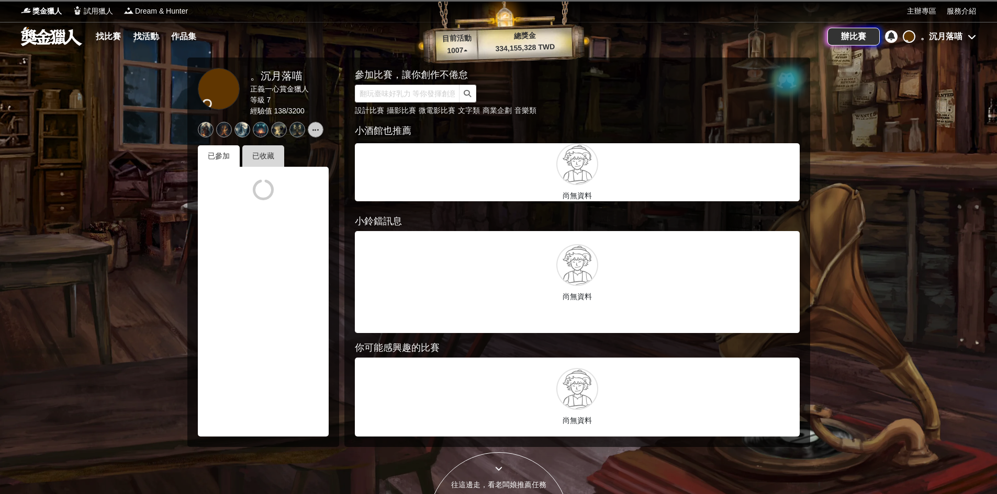
click at [276, 155] on div "已收藏" at bounding box center [263, 155] width 42 height 21
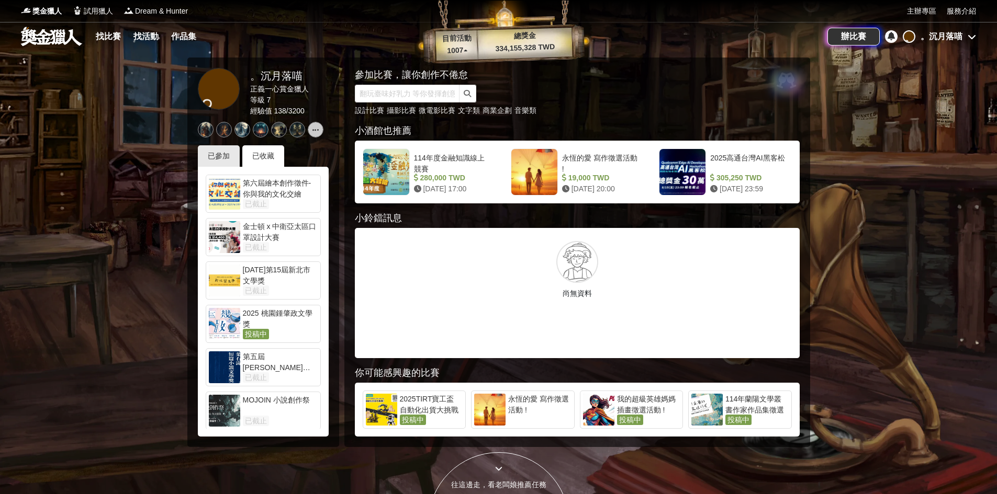
click at [293, 314] on div "2025 桃園鍾肇政文學獎" at bounding box center [280, 318] width 75 height 21
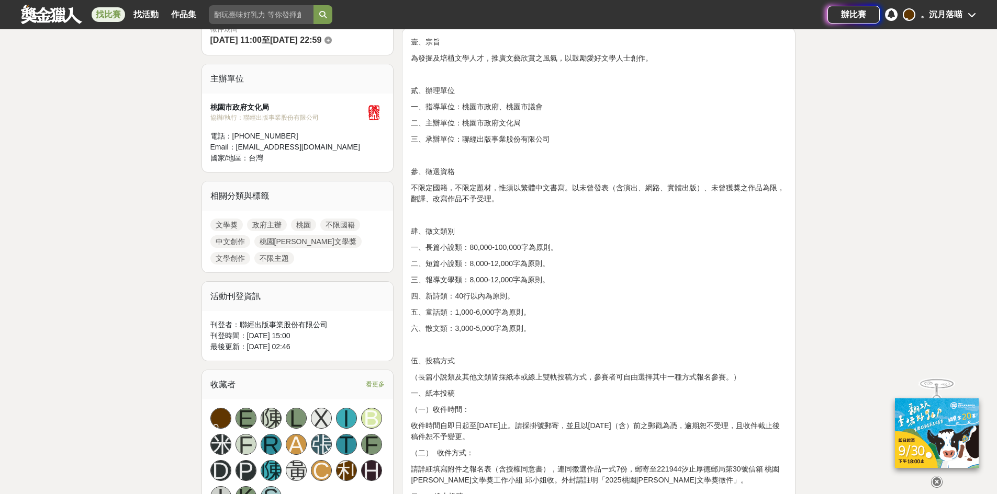
scroll to position [419, 0]
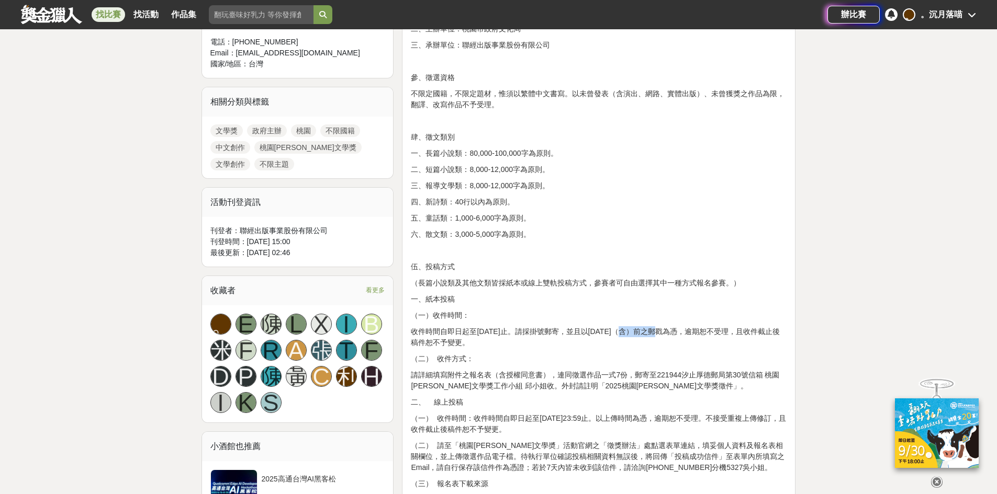
drag, startPoint x: 633, startPoint y: 329, endPoint x: 670, endPoint y: 335, distance: 38.2
click at [670, 335] on p "收件時間自即日起至[DATE]止。請採掛號郵寄，並且以[DATE]（含）前之郵戳為憑，逾期恕不受理，且收件截止後稿件恕不予變更。" at bounding box center [599, 337] width 376 height 22
click at [659, 354] on p "（二） 收件方式：" at bounding box center [599, 359] width 376 height 11
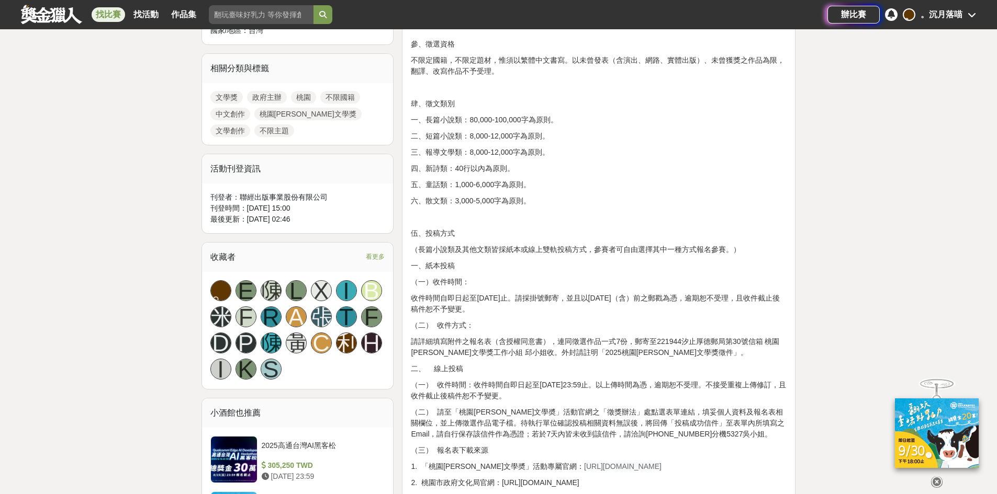
scroll to position [471, 0]
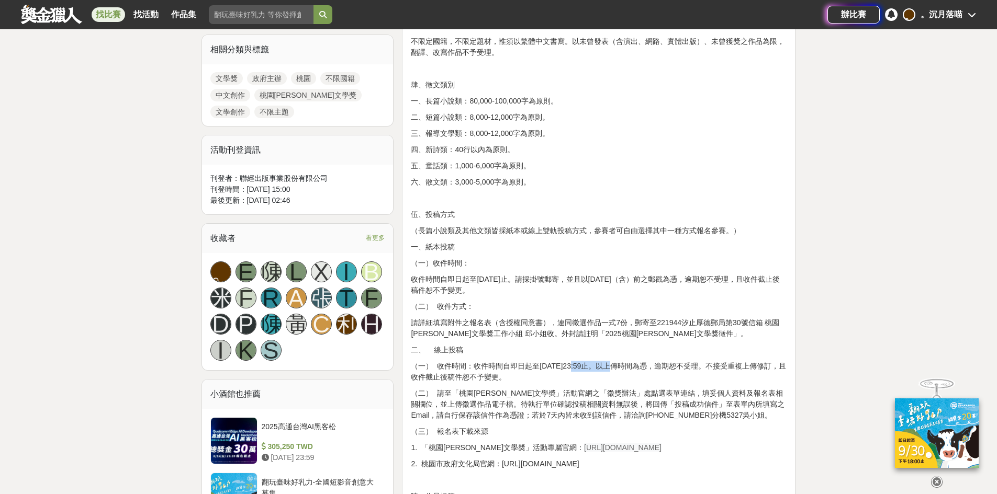
drag, startPoint x: 578, startPoint y: 363, endPoint x: 607, endPoint y: 370, distance: 30.6
click at [607, 370] on p "（一） 收件時間：收件時間自即日起至[DATE]23:59止。以上傳時間為憑，逾期恕不受理。不接受重複上傳修訂，且收件截止後稿件恕不予變更。" at bounding box center [599, 372] width 376 height 22
click at [717, 380] on p "（一） 收件時間：收件時間自即日起至[DATE]23:59止。以上傳時間為憑，逾期恕不受理。不接受重複上傳修訂，且收件截止後稿件恕不予變更。" at bounding box center [599, 372] width 376 height 22
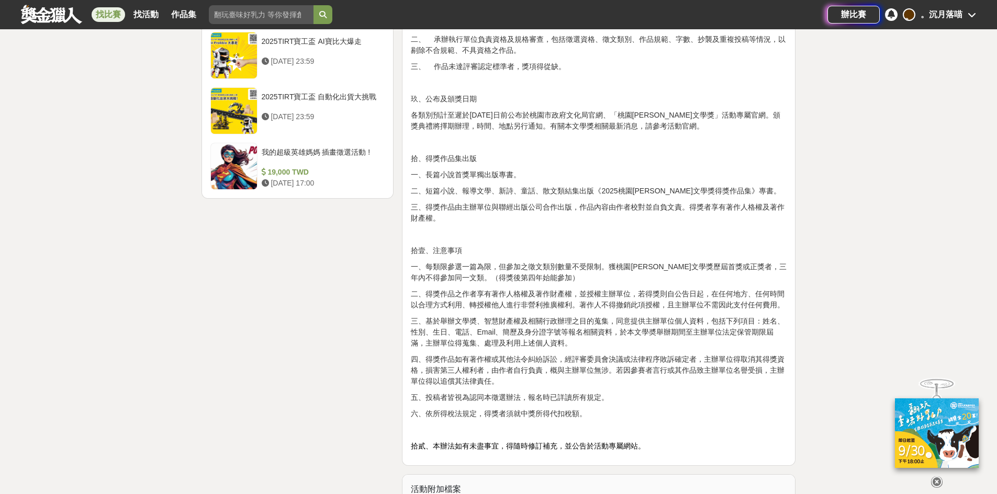
scroll to position [1360, 0]
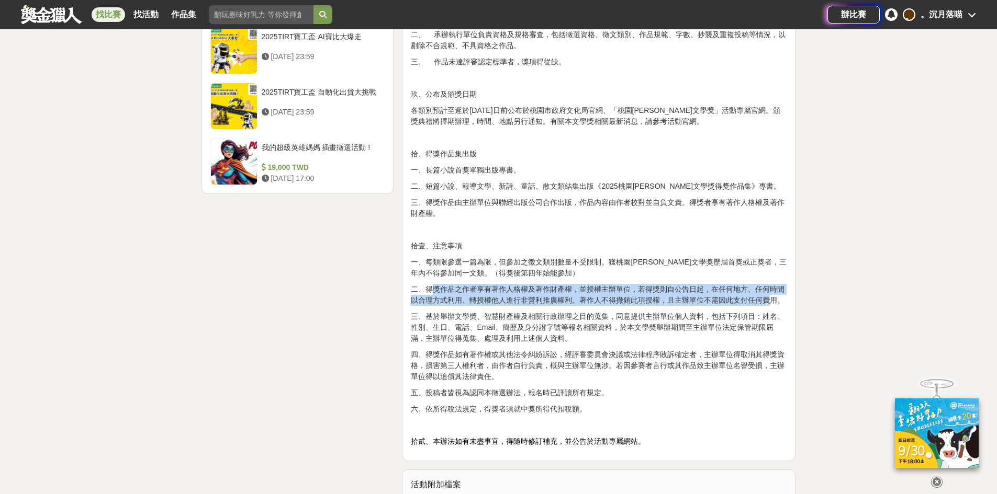
drag, startPoint x: 435, startPoint y: 289, endPoint x: 767, endPoint y: 301, distance: 331.9
click at [767, 301] on p "二、得獎作品之作者享有著作人格權及著作財產權，並授權主辦單位，若得獎則自公告日起，在任何地方、任何時間以合理方式利用、轉授權他人進行非營利推廣權利。著作人不得…" at bounding box center [599, 295] width 376 height 22
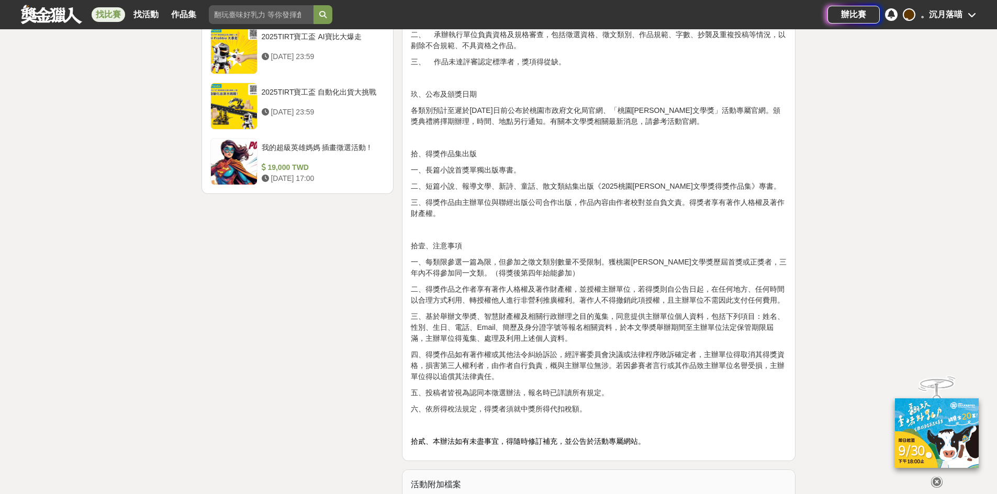
click at [763, 312] on p "三、基於舉辦文學奬、智慧財產權及相關行政辦理之目的蒐集，同意提供主辦單位個人資料，包括下列項目：姓名、性別、生日、電話、Email、簡歷及身分證字號等報名相關…" at bounding box center [599, 327] width 376 height 33
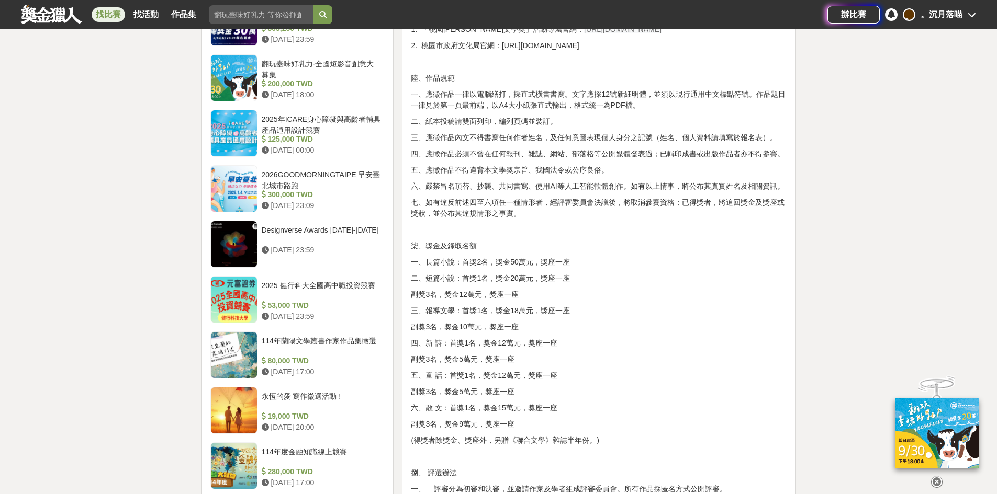
scroll to position [680, 0]
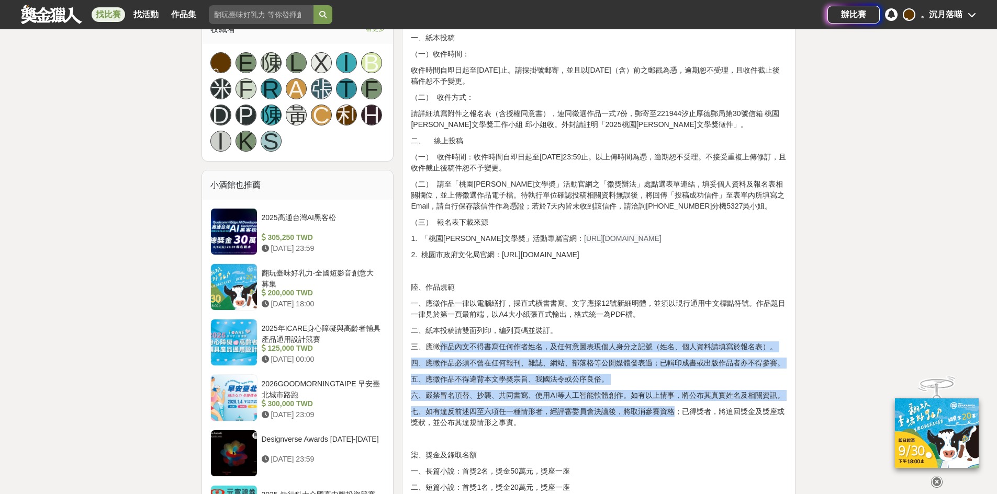
drag, startPoint x: 494, startPoint y: 345, endPoint x: 677, endPoint y: 410, distance: 193.6
click at [675, 409] on div "壹、宗旨 為發掘及培植文學人才，推廣文藝欣賞之風氣，以鼓勵愛好文學人士創作。 貳、辦理單位 一、指導單位：桃園市政府、桃園市議會 二、主辦單位：桃園市政府文化…" at bounding box center [599, 404] width 376 height 1447
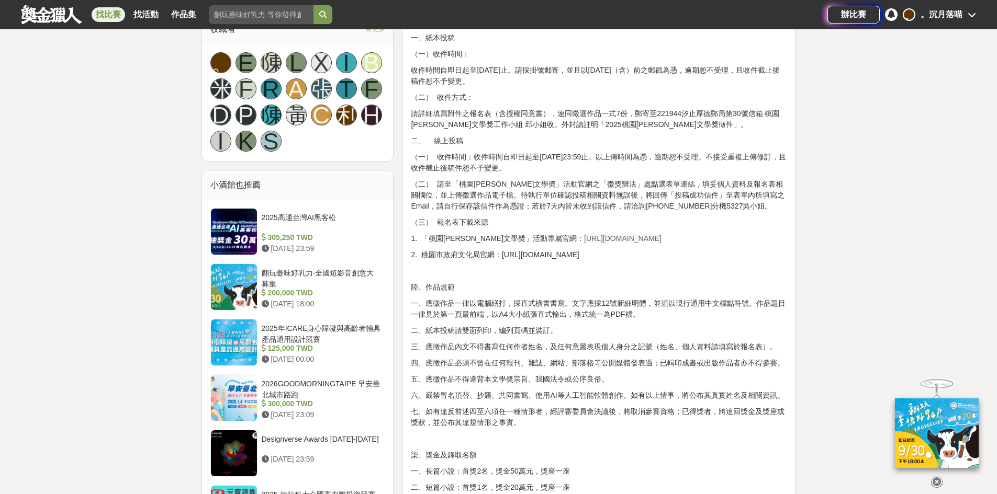
click at [699, 426] on p "七、如有違反前述四至六項任一種情形者，經評審委員會決議後，將取消參賽資格；已得獎者，將追回獎金及獎座或獎狀，並公布其違規情形之事實。" at bounding box center [599, 418] width 376 height 22
